Goal: Communication & Community: Share content

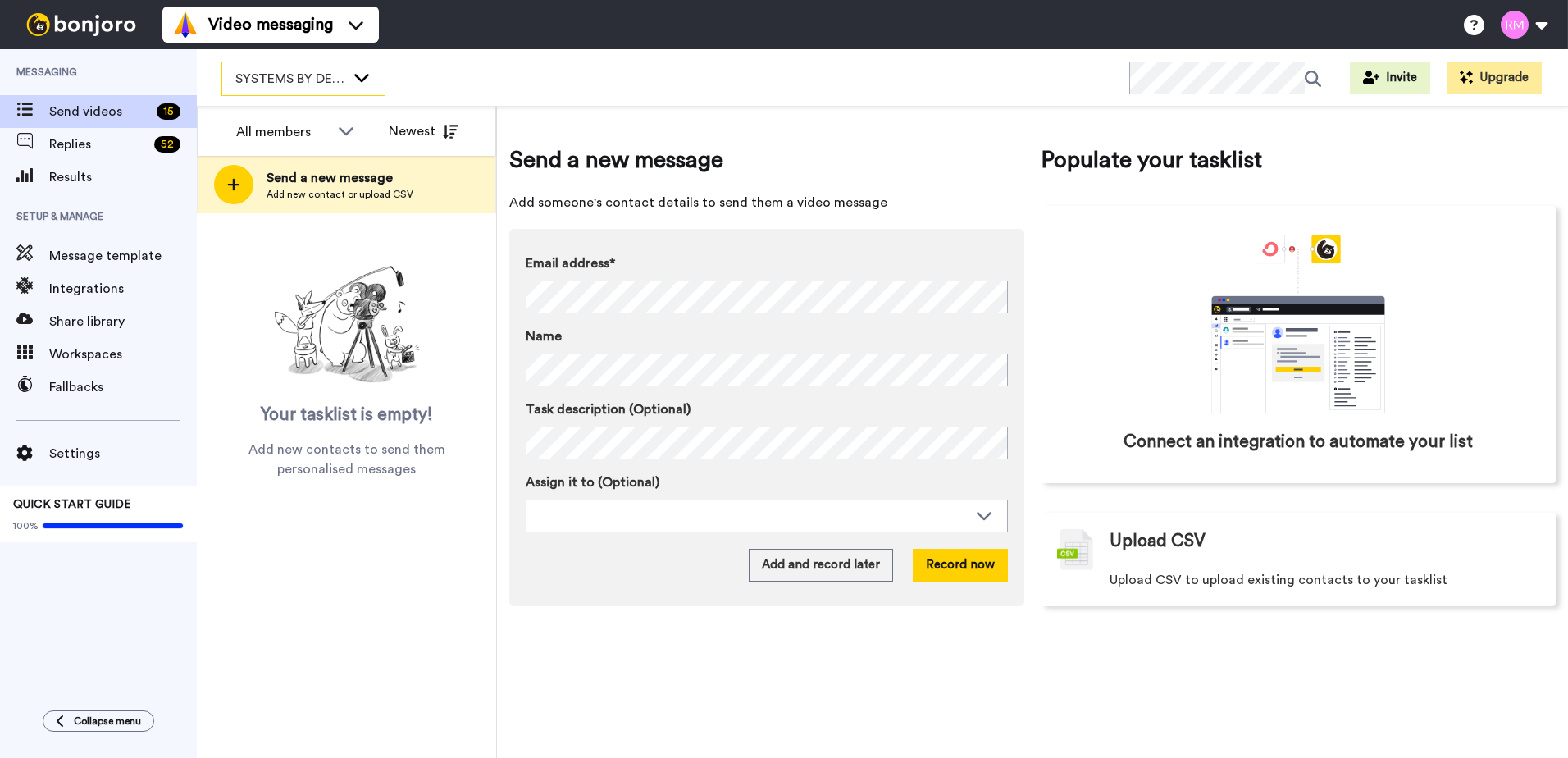
click at [280, 81] on span "SYSTEMS BY DESIGN MEMBERSHIP" at bounding box center [291, 78] width 110 height 20
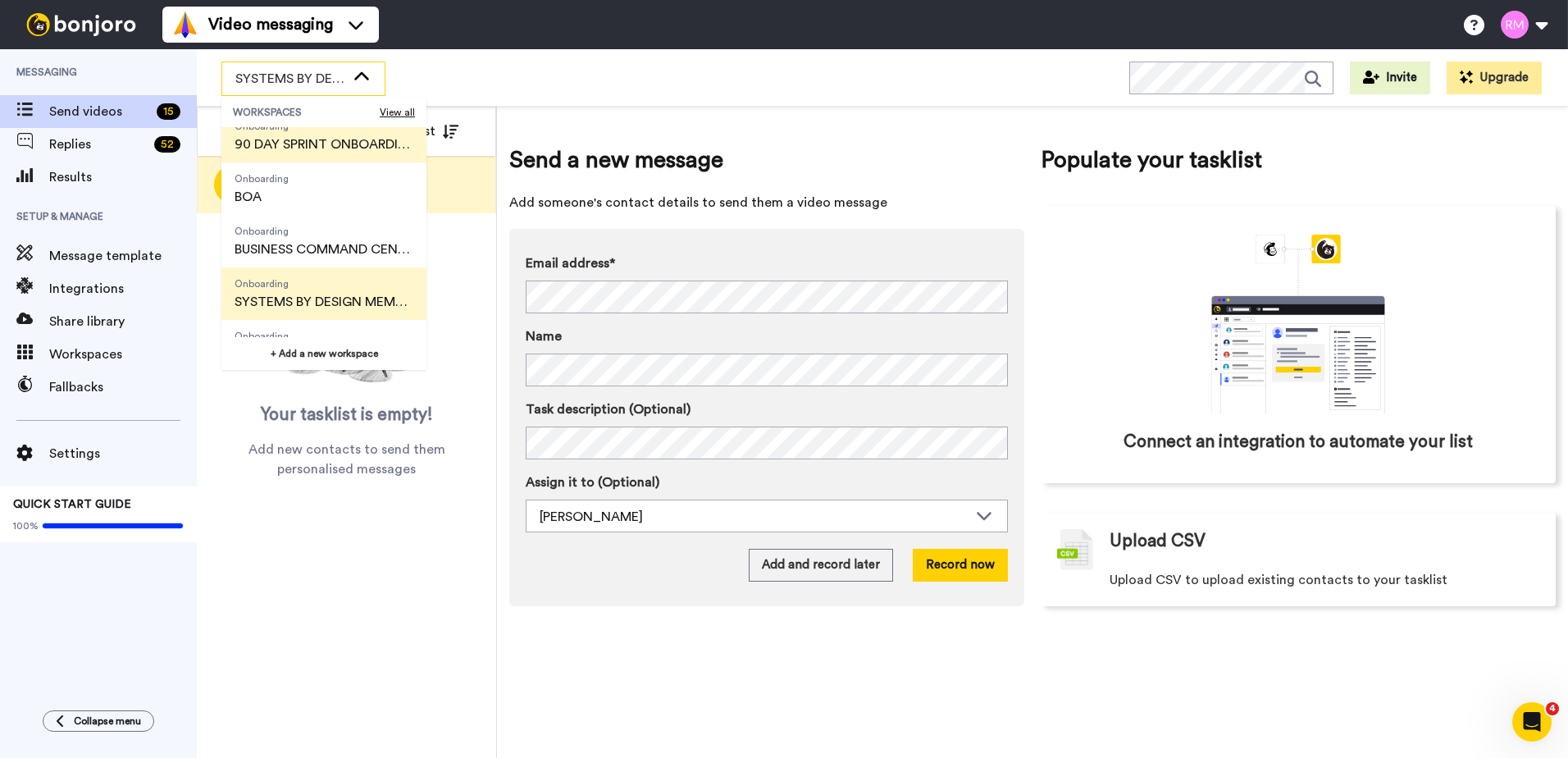
scroll to position [151, 0]
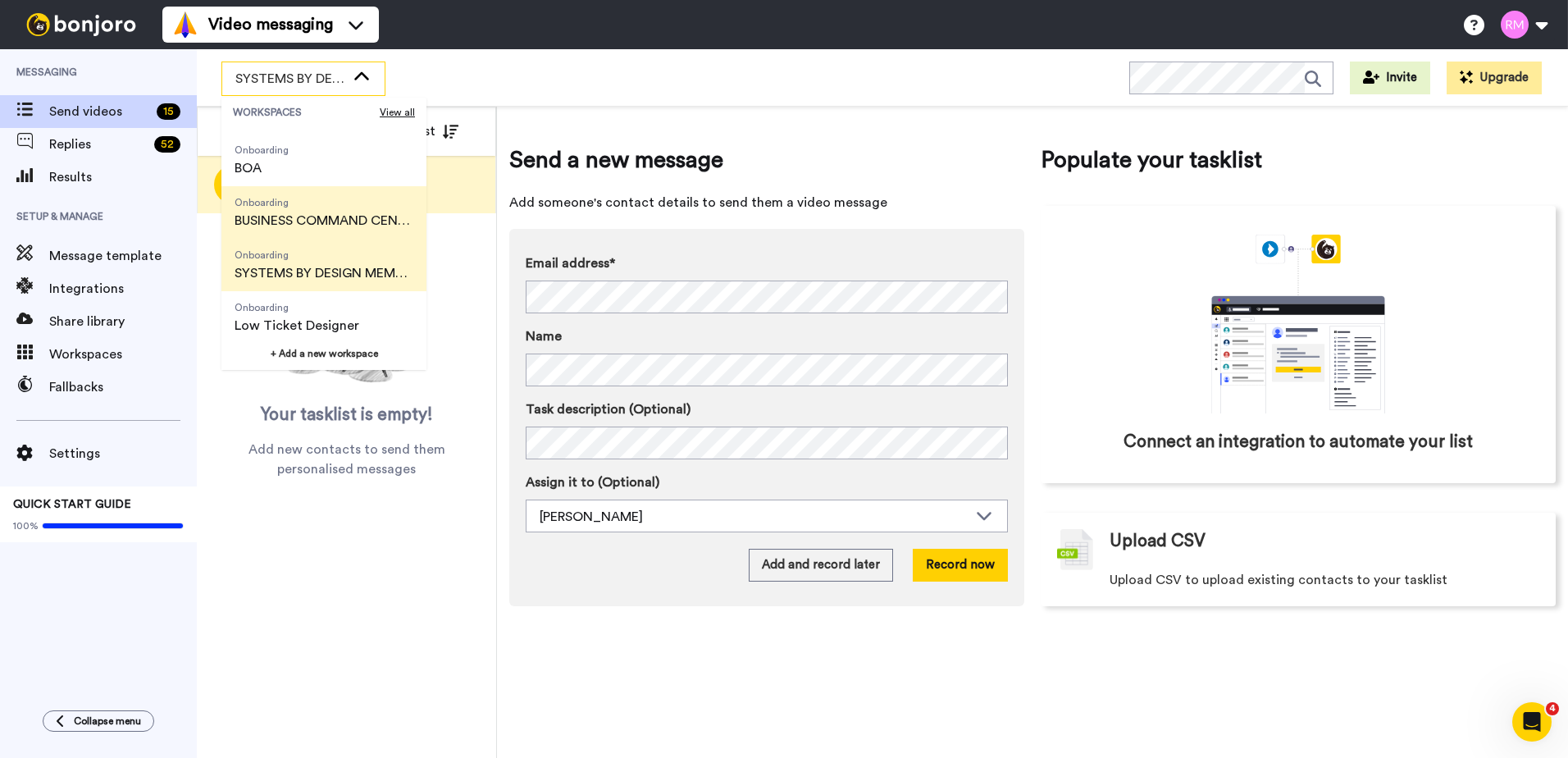
click at [334, 218] on span "BUSINESS COMMAND CENTER" at bounding box center [324, 220] width 178 height 20
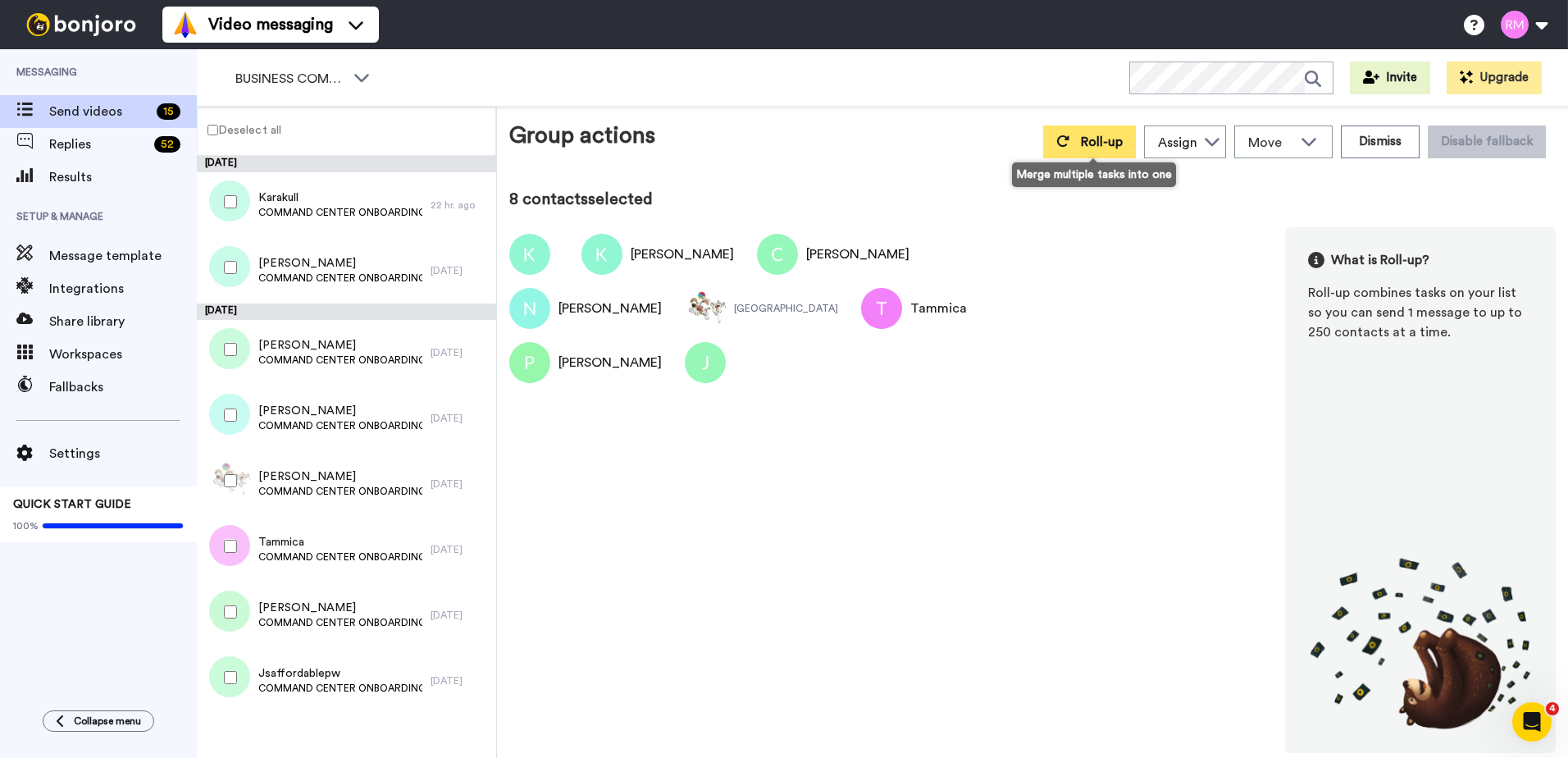
click at [1097, 148] on span "Roll-up" at bounding box center [1102, 142] width 42 height 13
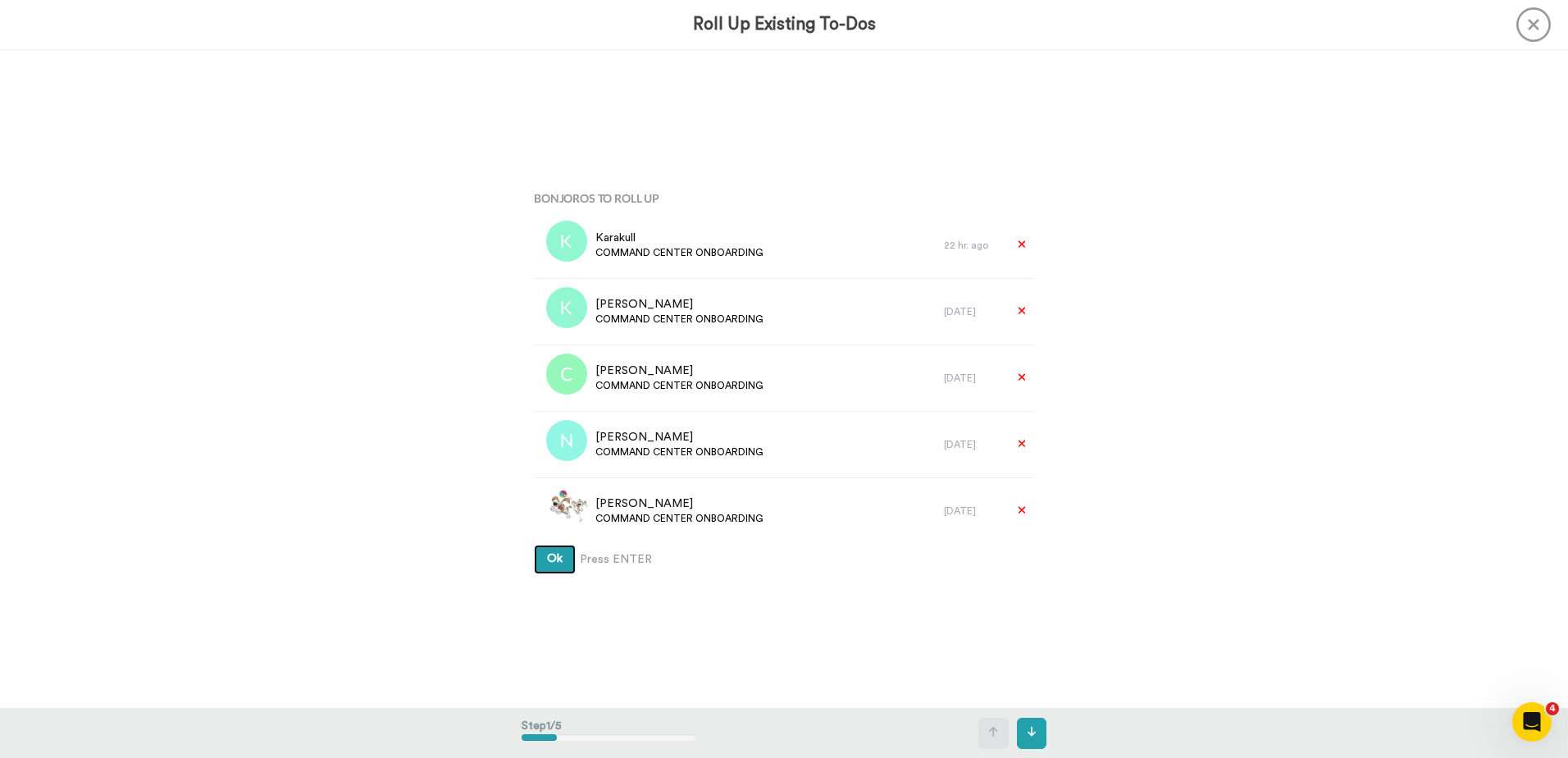
click at [547, 560] on span "Ok" at bounding box center [555, 558] width 16 height 11
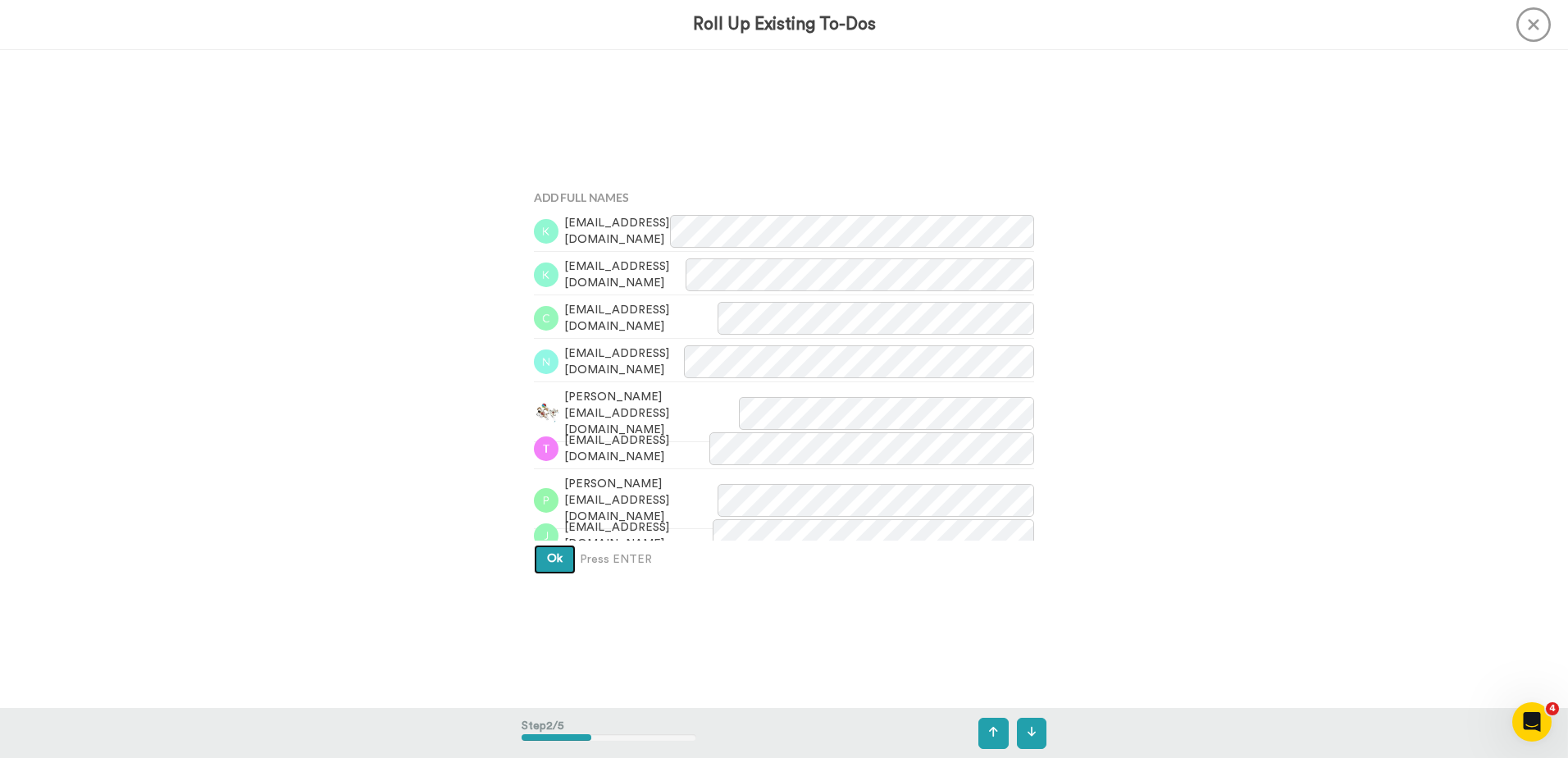
click at [553, 551] on button "Ok" at bounding box center [555, 560] width 42 height 30
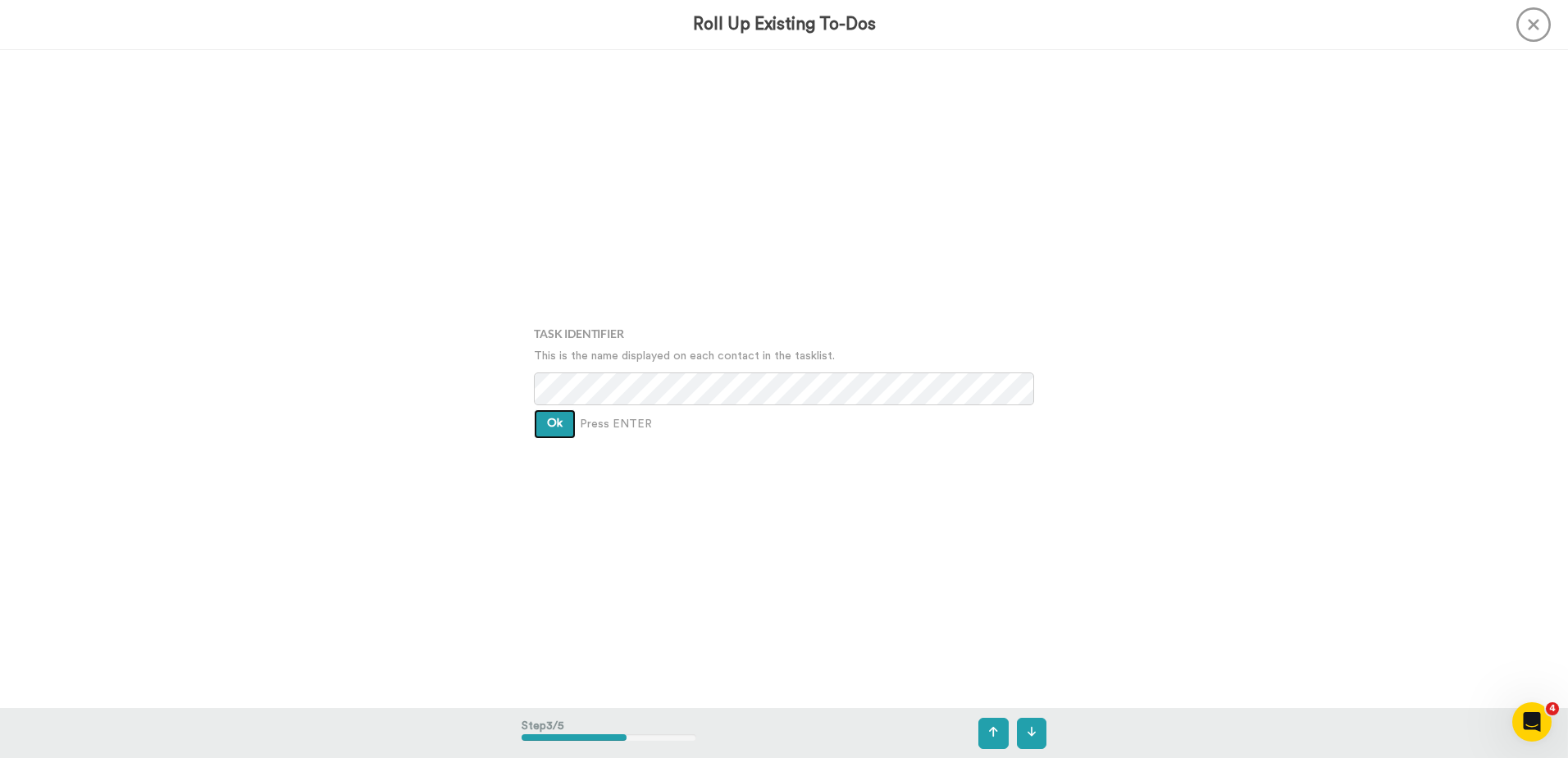
click at [551, 420] on span "Ok" at bounding box center [555, 423] width 16 height 11
click at [551, 415] on span "Ok" at bounding box center [555, 411] width 16 height 11
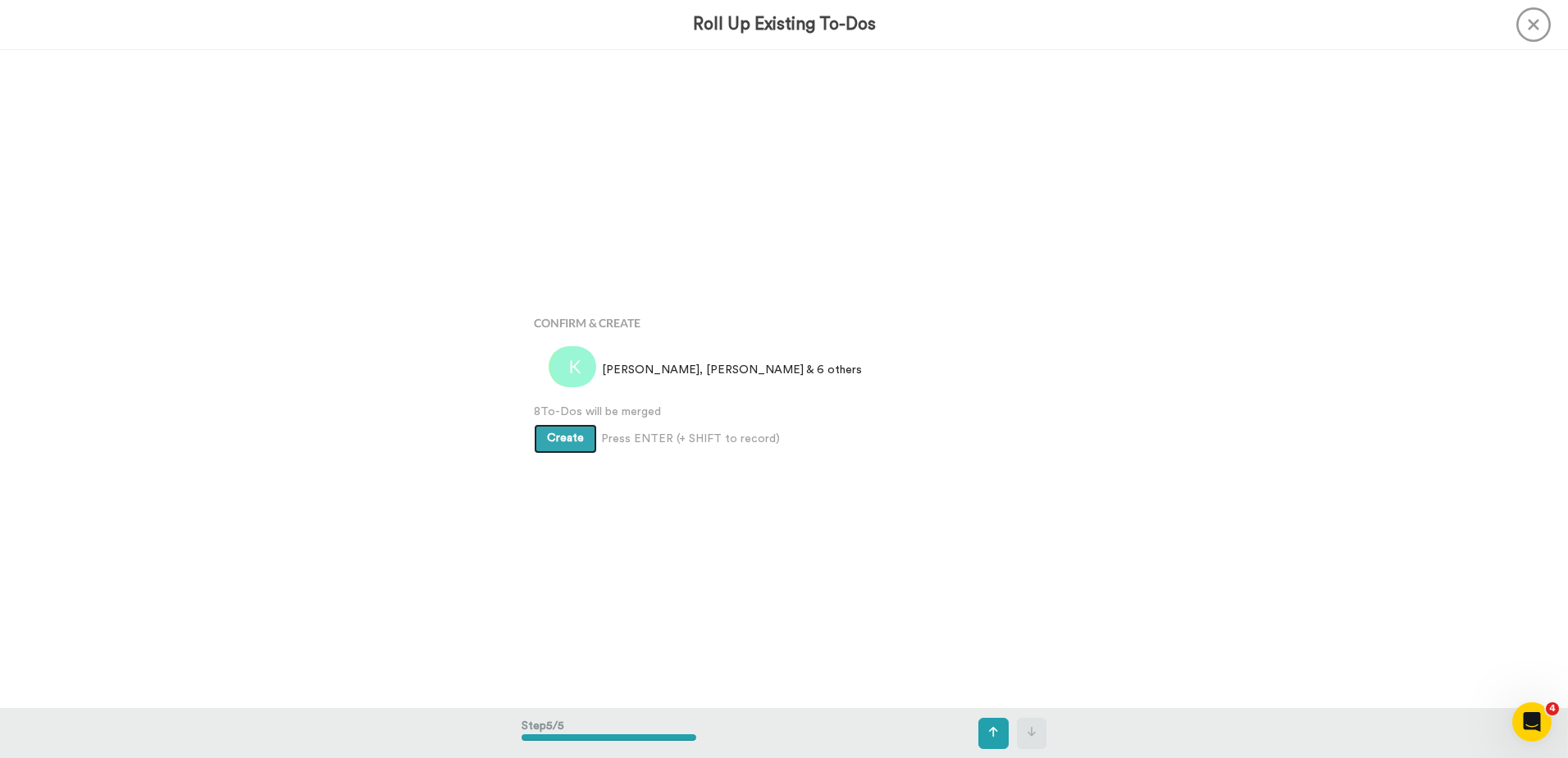
scroll to position [2633, 0]
click at [550, 430] on span "Create" at bounding box center [566, 435] width 37 height 11
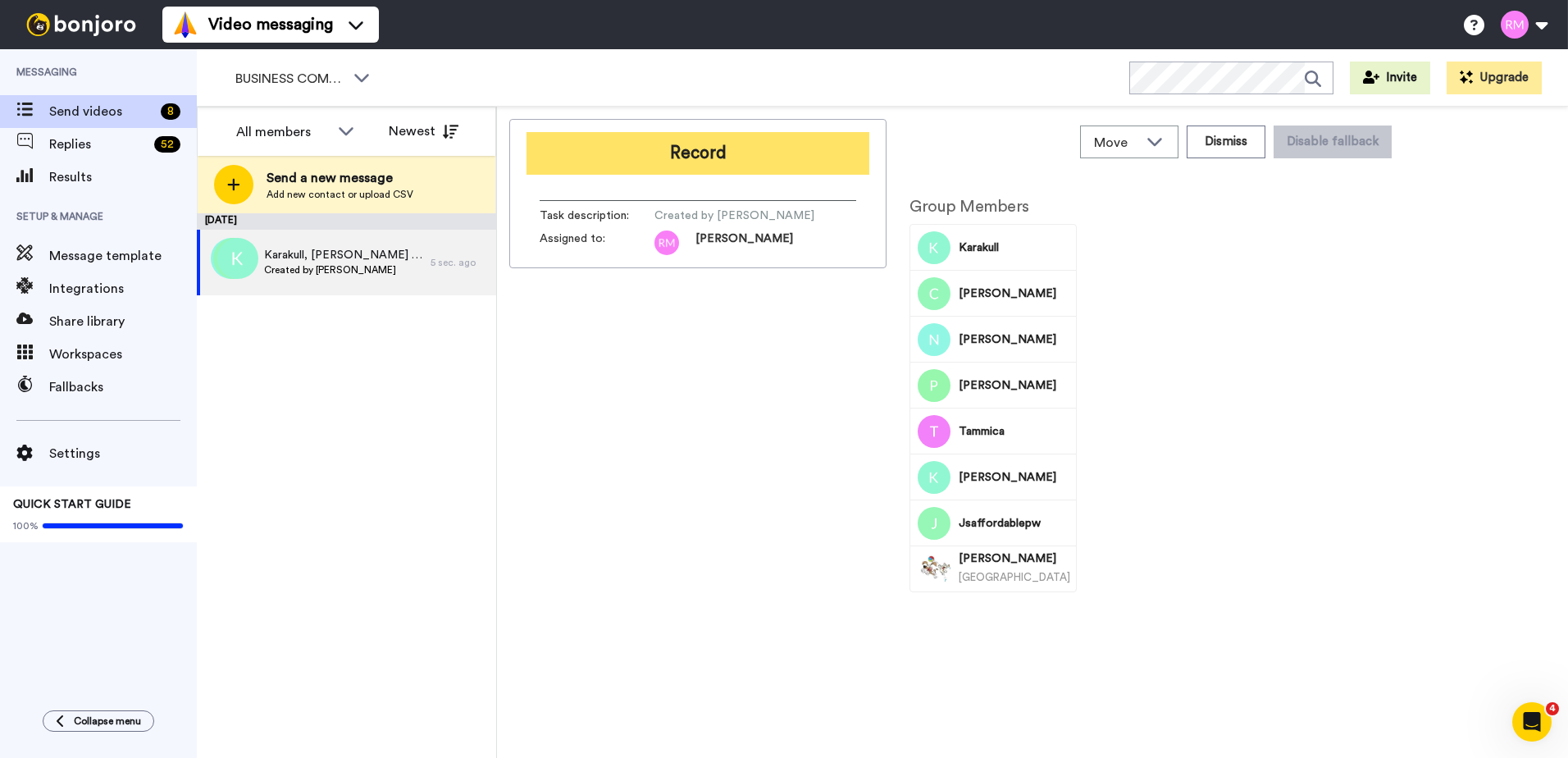
click at [683, 146] on button "Record" at bounding box center [698, 153] width 343 height 43
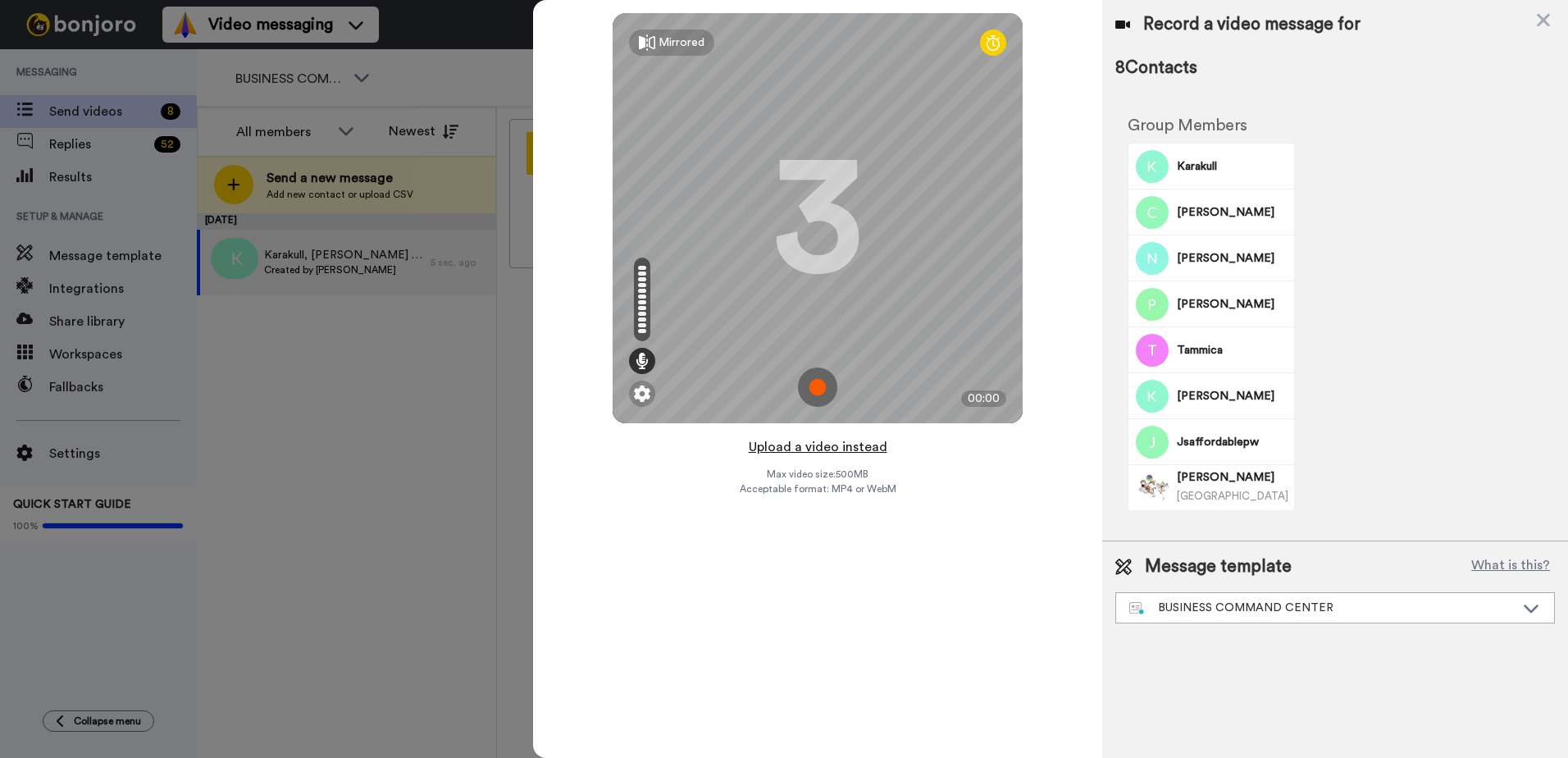
click at [808, 447] on button "Upload a video instead" at bounding box center [818, 446] width 149 height 22
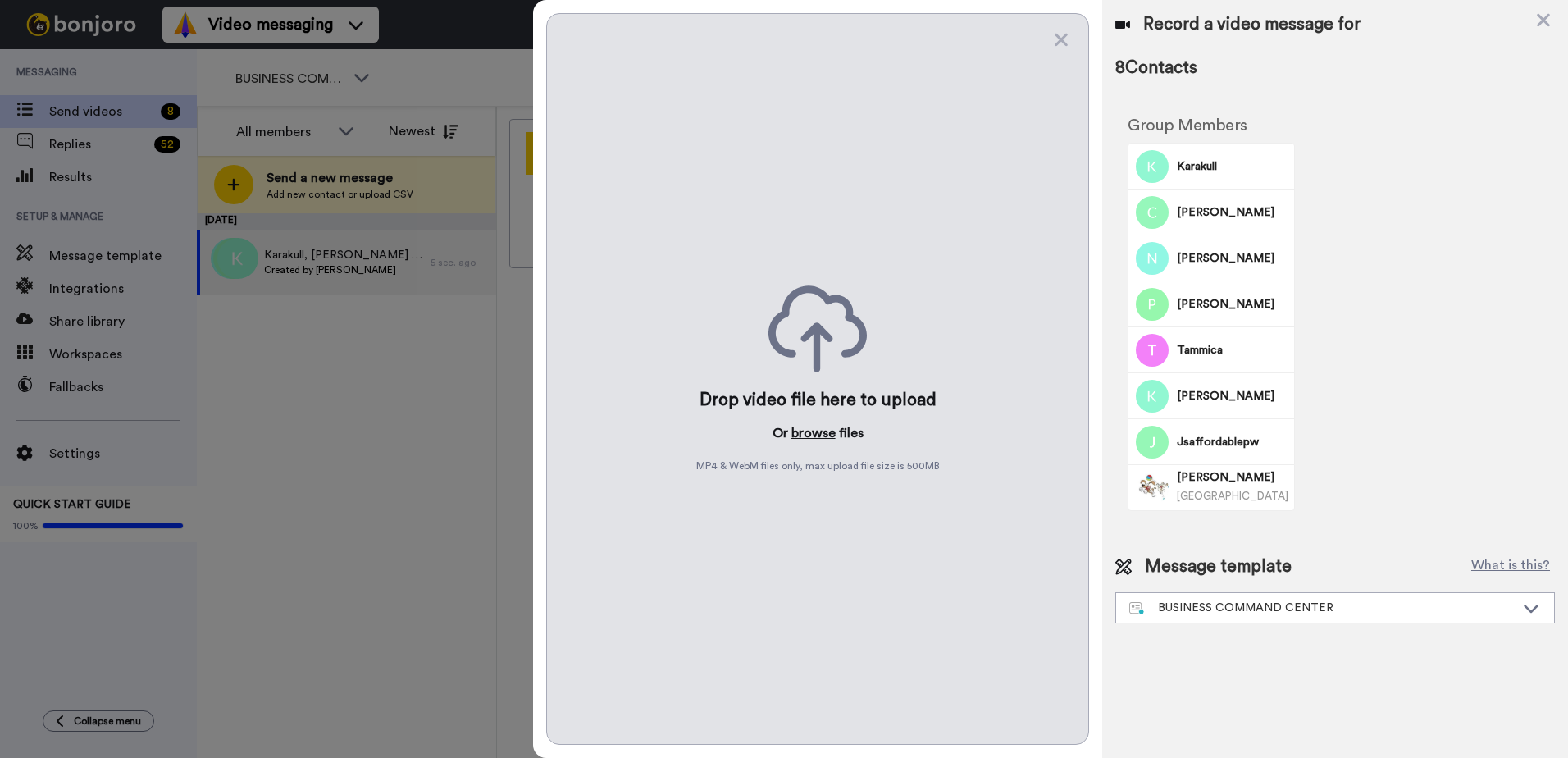
click at [812, 429] on button "browse" at bounding box center [814, 433] width 44 height 20
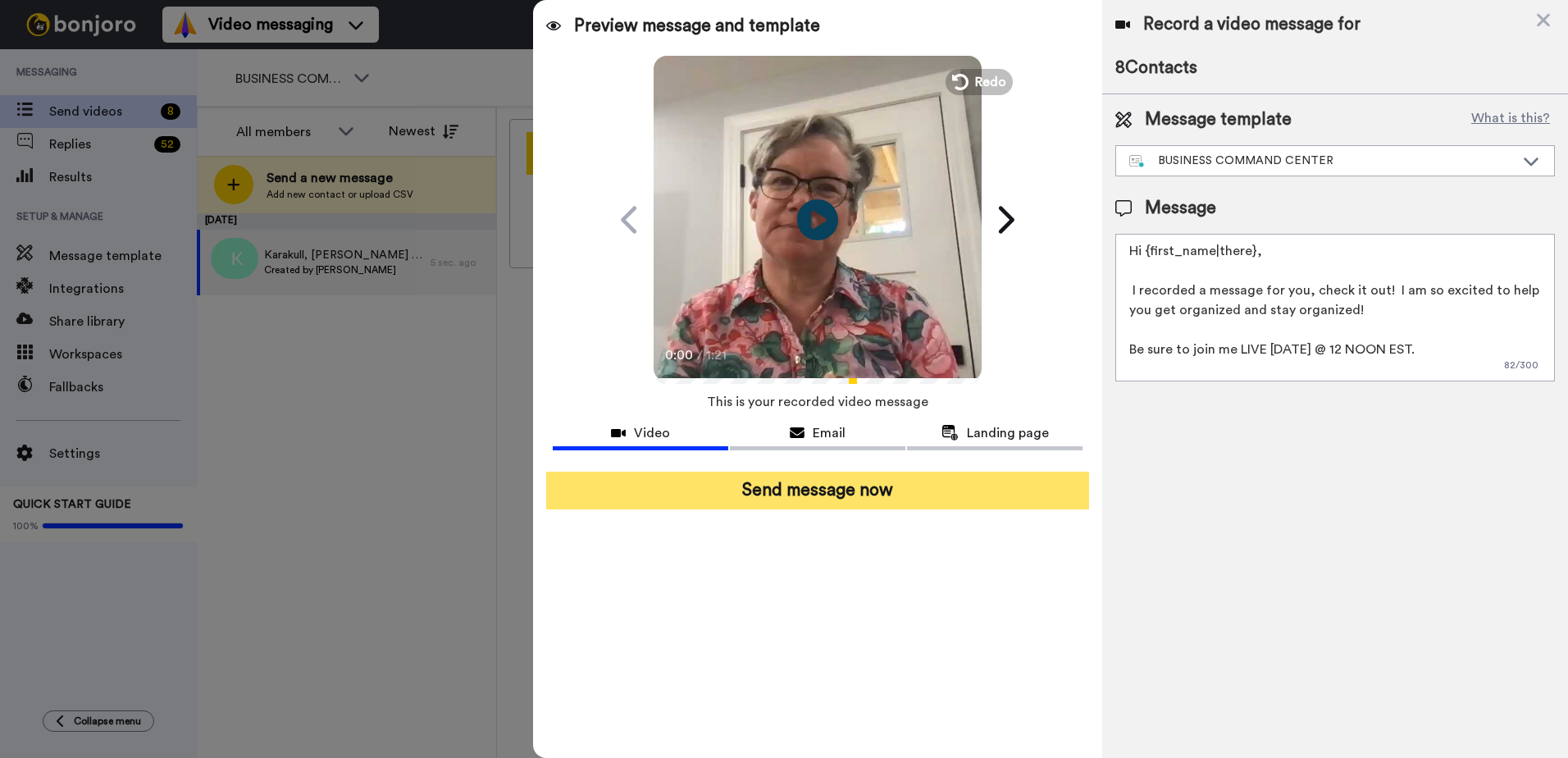
click at [822, 485] on button "Send message now" at bounding box center [818, 490] width 543 height 37
